Goal: Check status: Check status

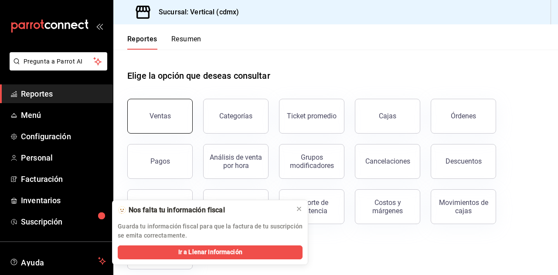
click at [157, 120] on div "Ventas" at bounding box center [159, 116] width 21 height 8
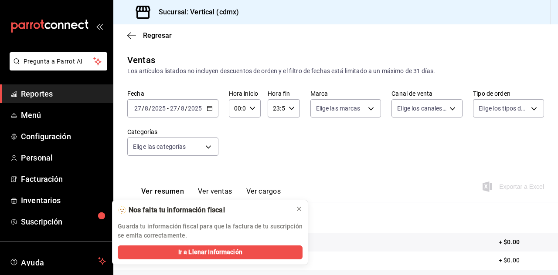
click at [208, 108] on \(Stroke\) "button" at bounding box center [209, 108] width 5 height 0
click at [298, 206] on icon at bounding box center [298, 209] width 7 height 7
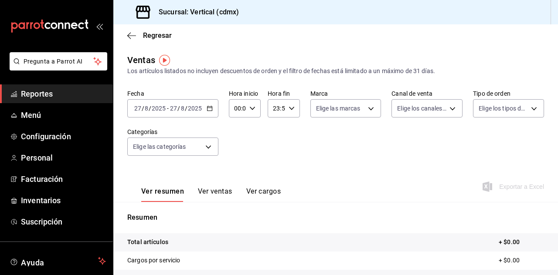
click at [208, 107] on icon "button" at bounding box center [209, 108] width 6 height 6
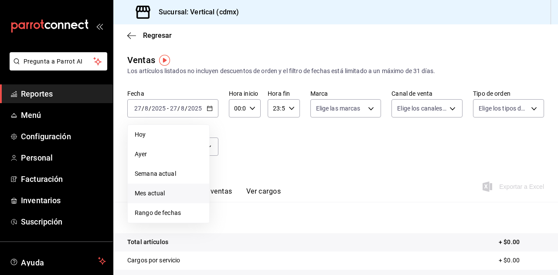
click at [176, 189] on span "Mes actual" at bounding box center [169, 193] width 68 height 9
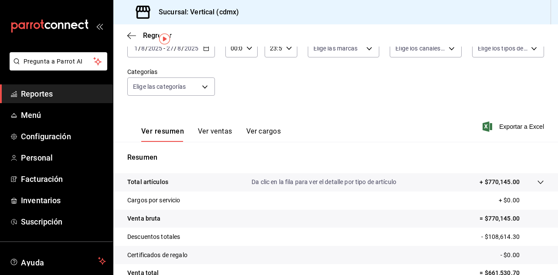
scroll to position [20, 0]
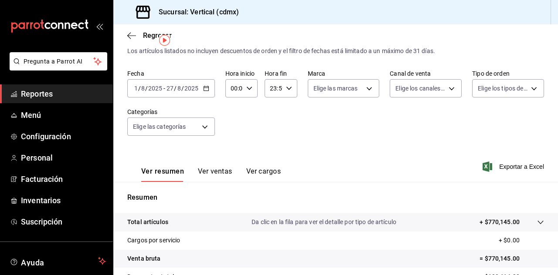
click at [203, 90] on icon "button" at bounding box center [206, 88] width 6 height 6
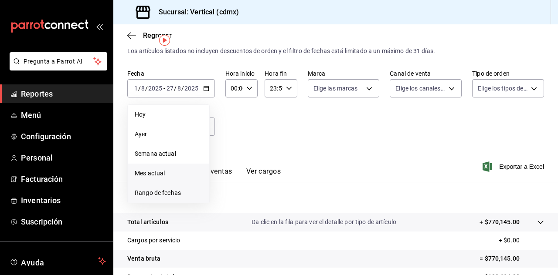
click at [182, 192] on span "Rango de fechas" at bounding box center [169, 193] width 68 height 9
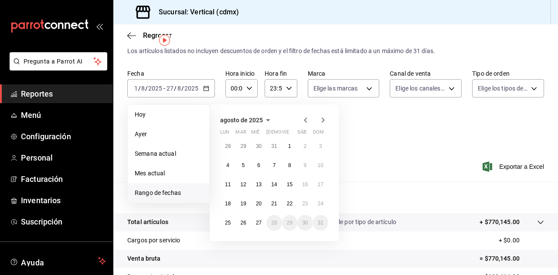
click at [182, 192] on span "Rango de fechas" at bounding box center [169, 193] width 68 height 9
click at [224, 189] on button "11" at bounding box center [227, 185] width 15 height 16
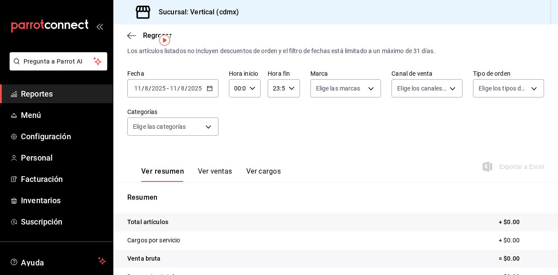
click at [211, 87] on \(Stroke\) "button" at bounding box center [209, 88] width 5 height 5
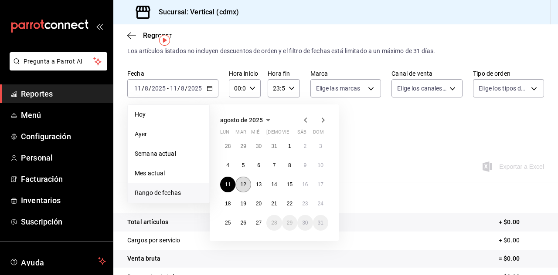
click at [244, 186] on abbr "12" at bounding box center [243, 185] width 6 height 6
